Goal: Find specific page/section: Find specific page/section

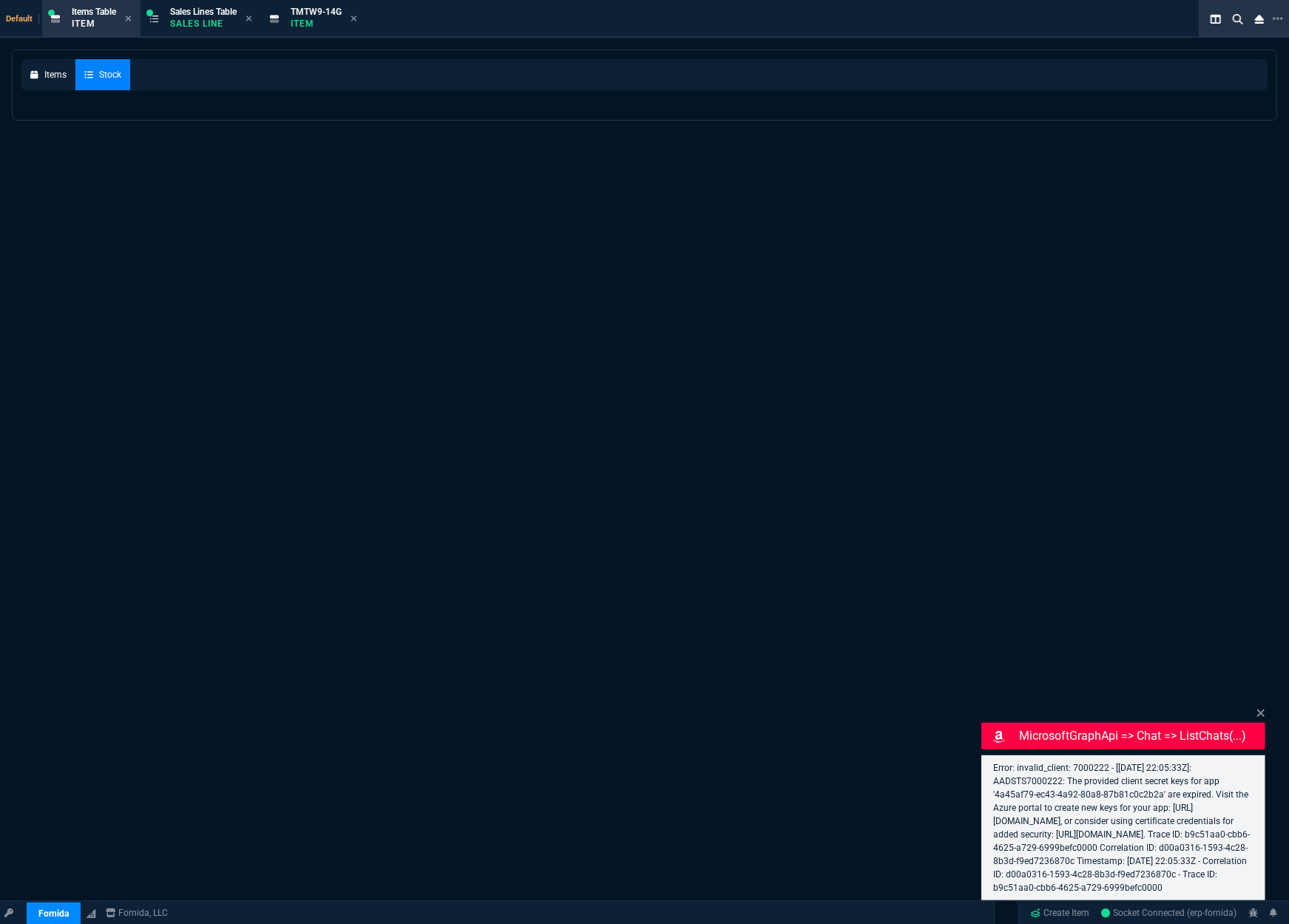
select select
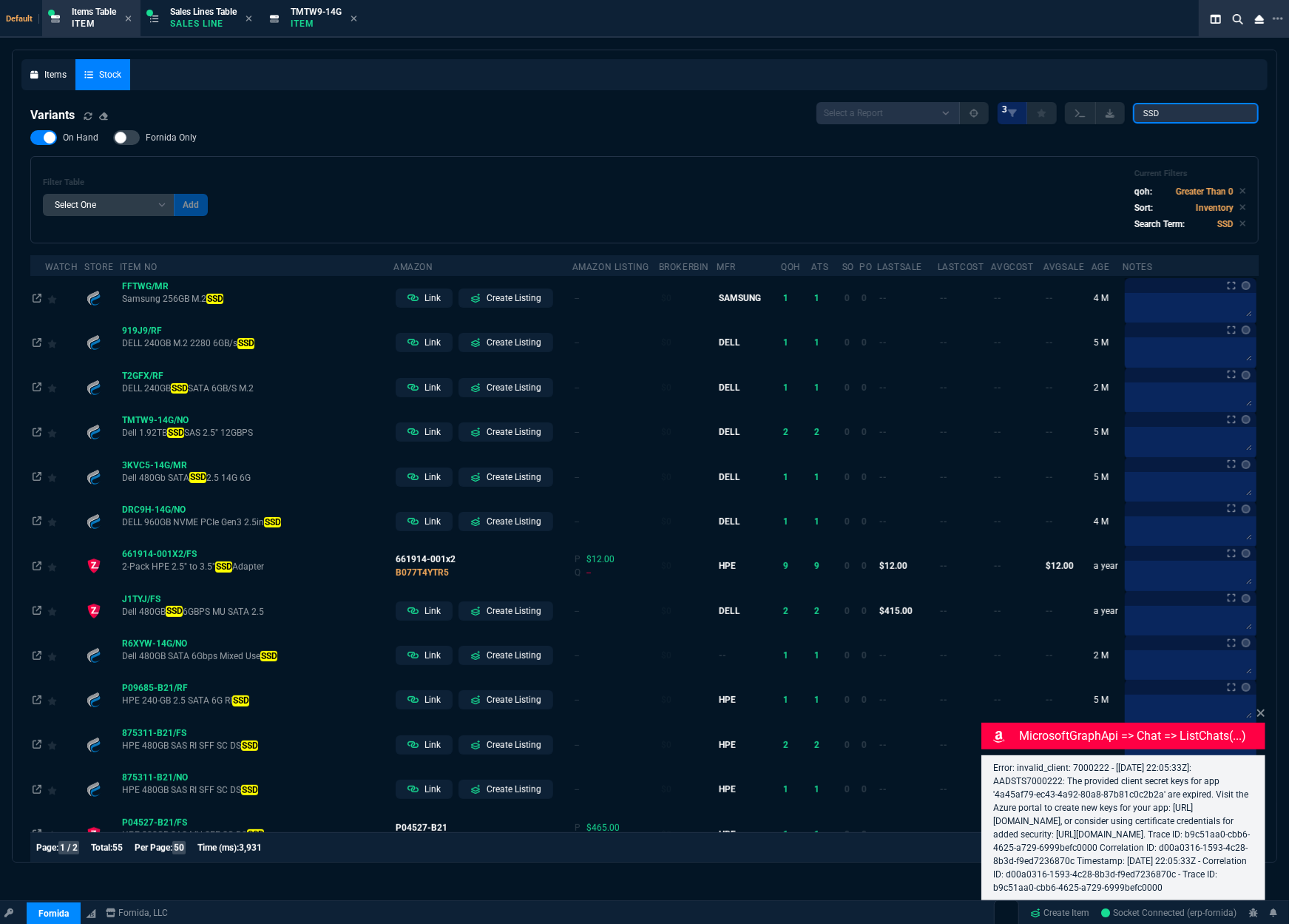
click at [1195, 115] on input "SSD" at bounding box center [1196, 114] width 126 height 21
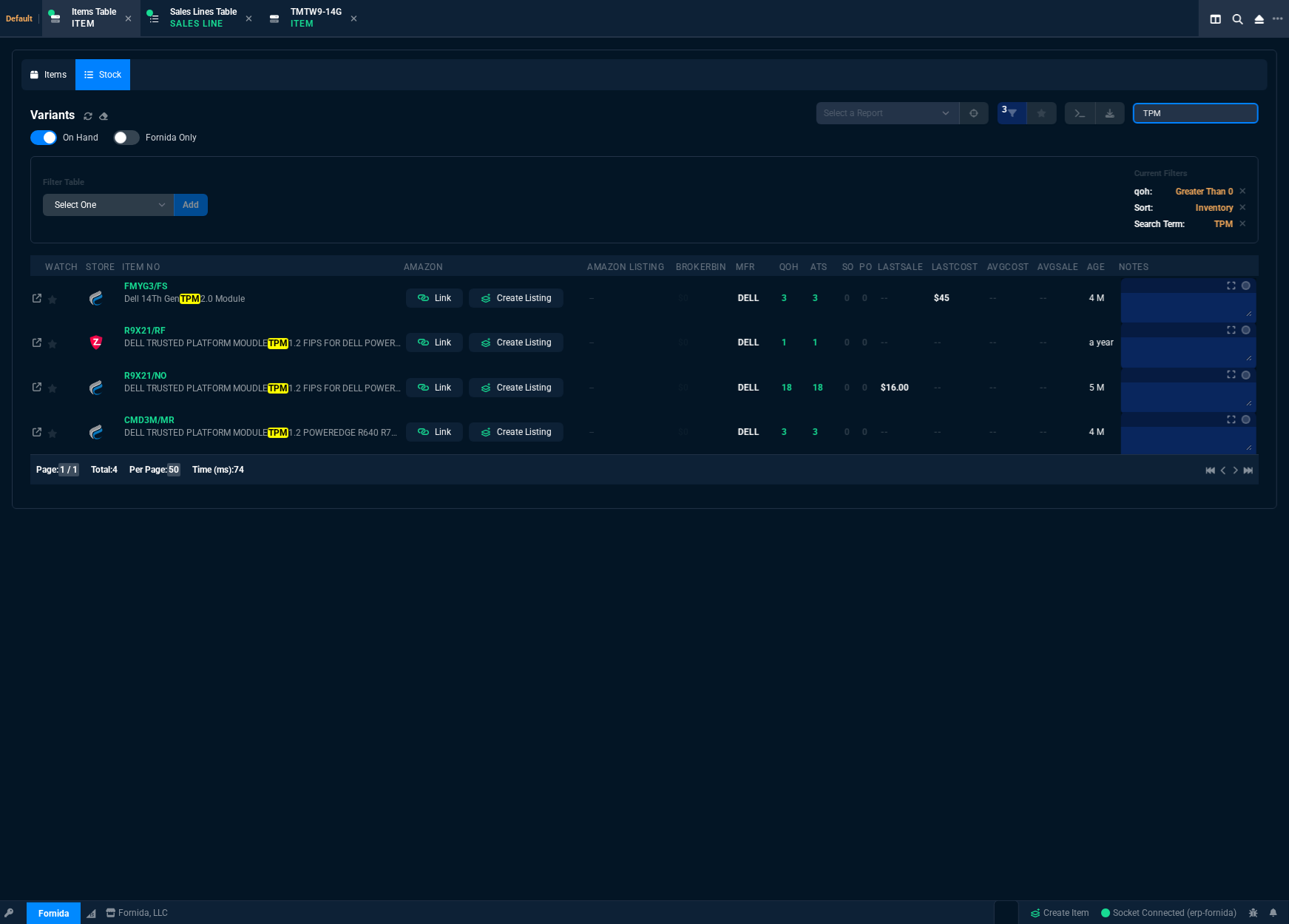
type input "TPM"
click at [293, 212] on div "Filter Table Select One Add Filter () Age (daysAgo) Amazon (asin) Amazon Listin…" at bounding box center [645, 199] width 1204 height 63
